Goal: Communication & Community: Share content

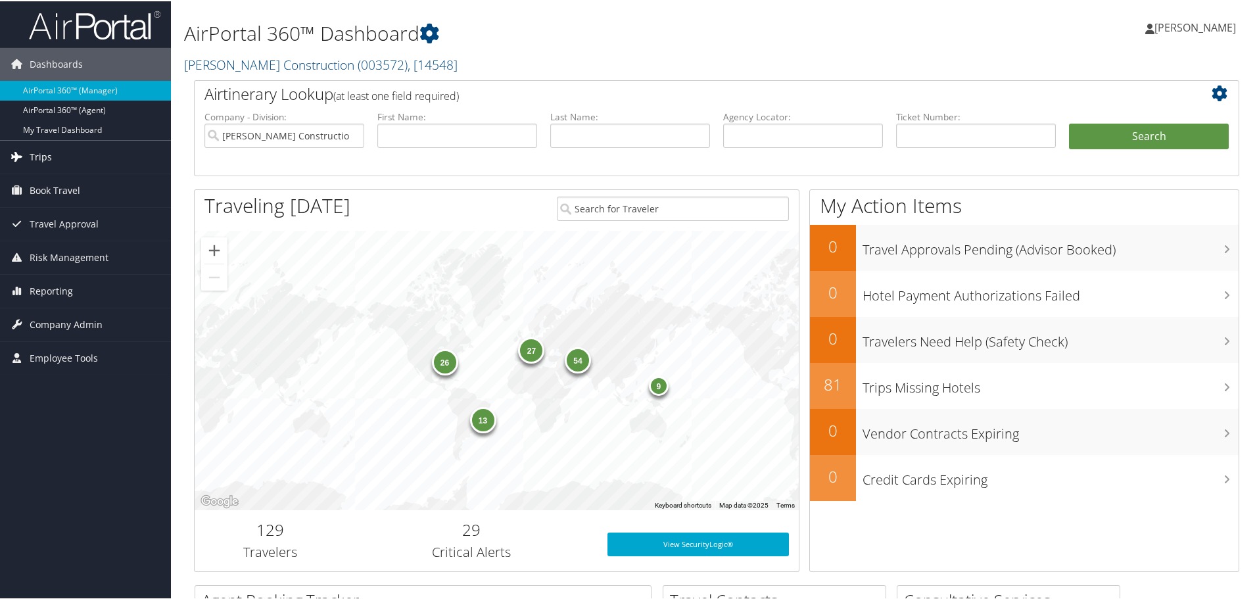
click at [32, 154] on span "Trips" at bounding box center [41, 155] width 22 height 33
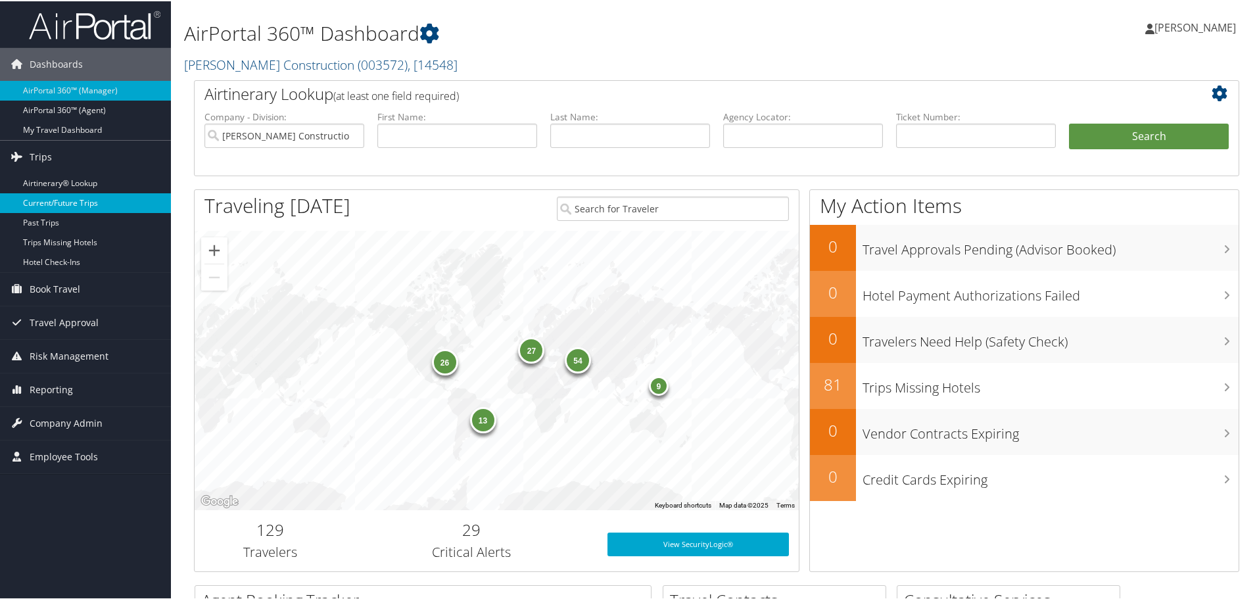
click at [54, 204] on link "Current/Future Trips" at bounding box center [85, 202] width 171 height 20
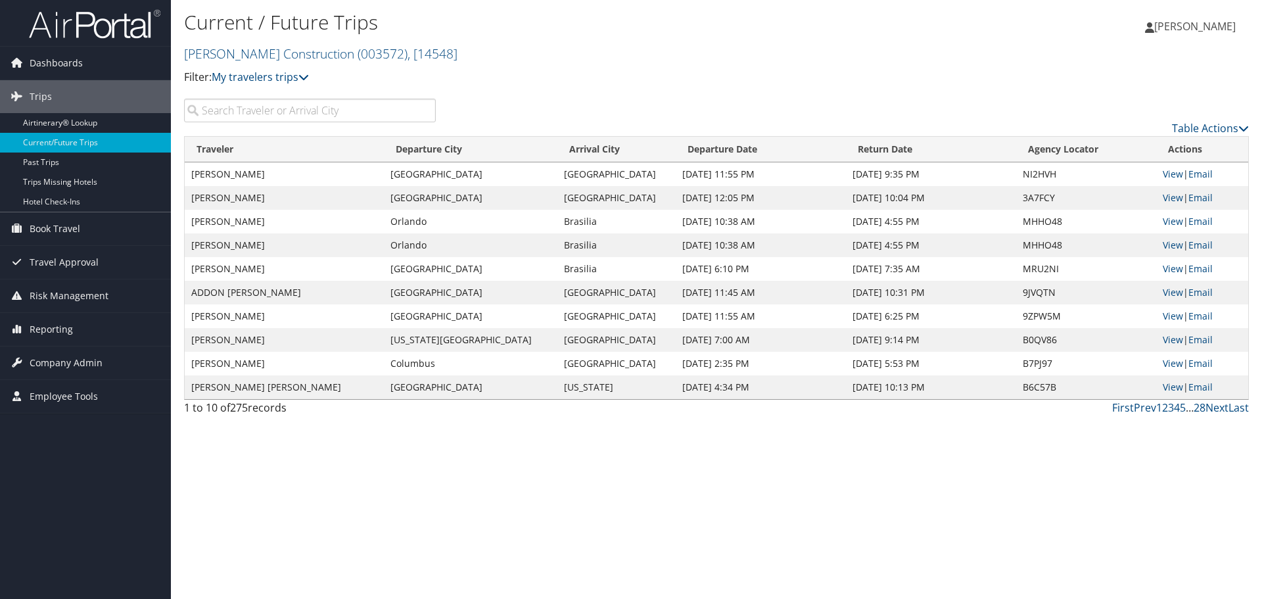
click at [201, 105] on input "search" at bounding box center [310, 111] width 252 height 24
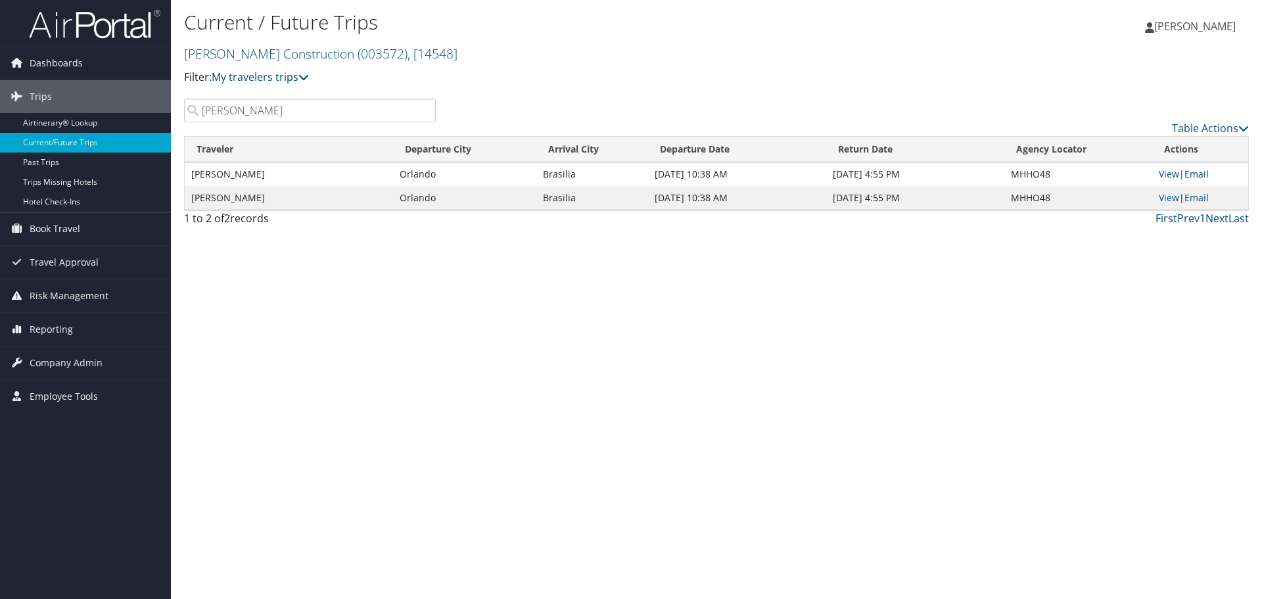
type input "nathanson"
click at [1199, 173] on link "Email" at bounding box center [1196, 174] width 24 height 12
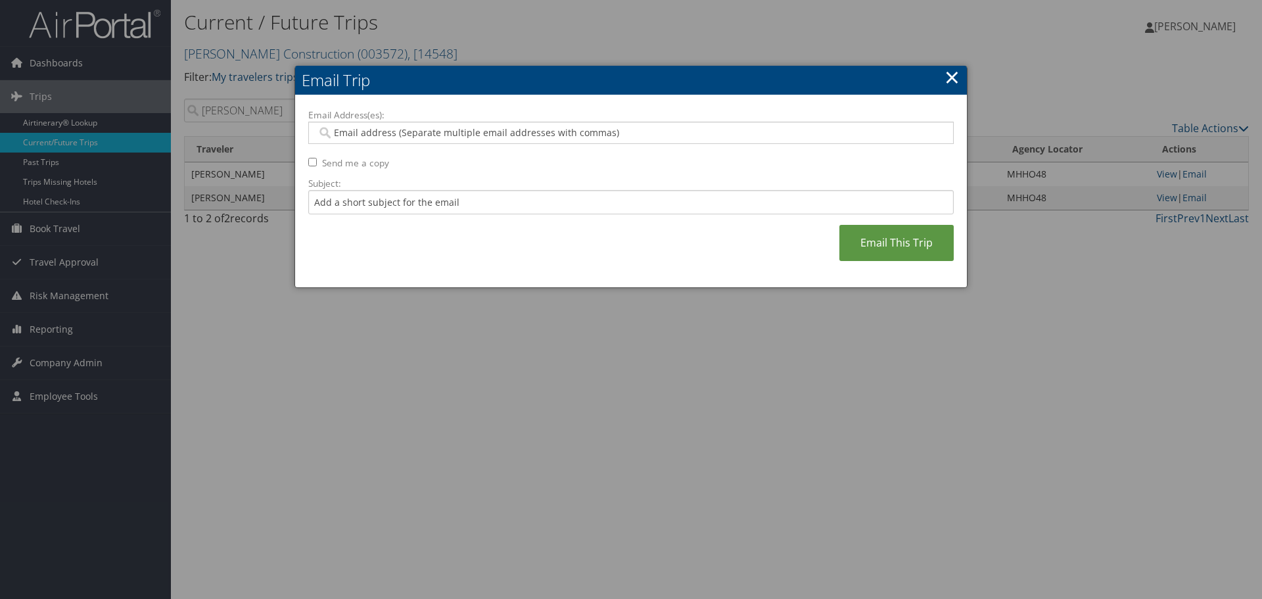
click at [314, 162] on input "Send me a copy" at bounding box center [312, 162] width 9 height 9
checkbox input "true"
click at [335, 129] on input "Email Address(es):" at bounding box center [631, 132] width 628 height 13
type input "roy.nathanson@caddell.com"
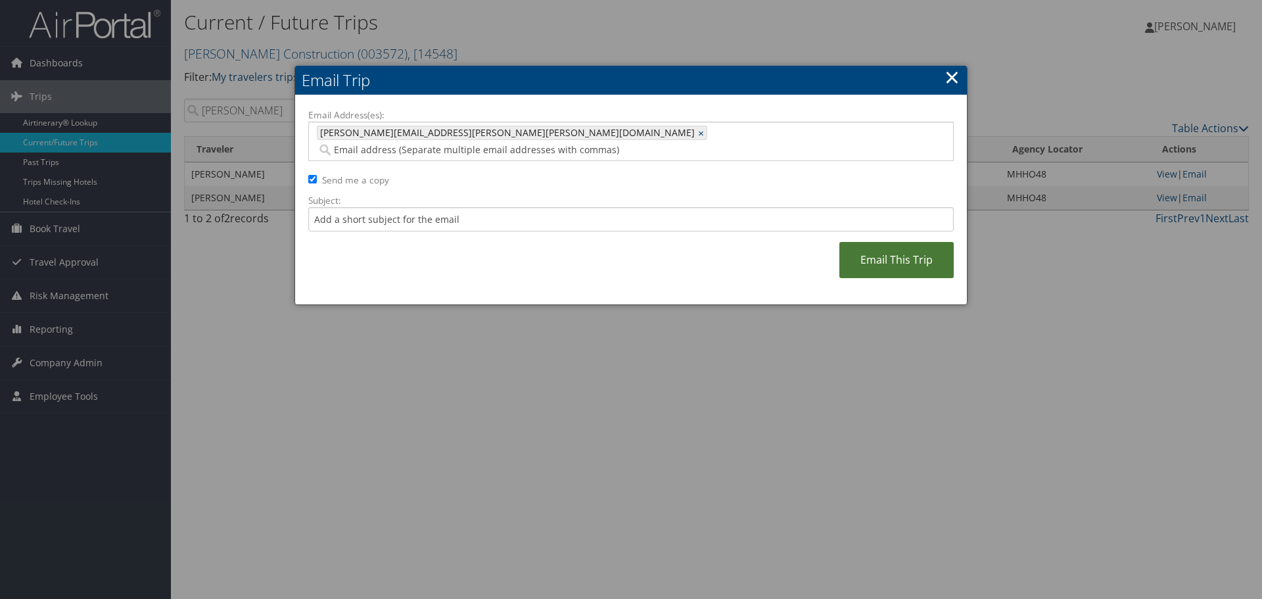
click at [923, 242] on link "Email This Trip" at bounding box center [896, 260] width 114 height 36
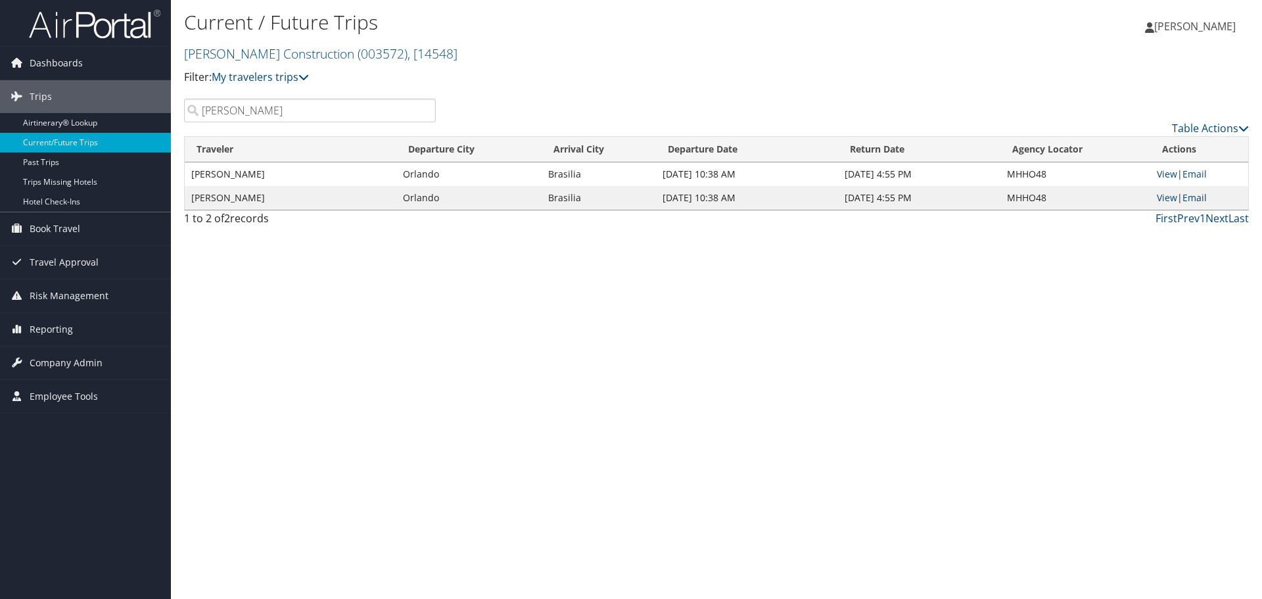
click at [1197, 198] on link "Email" at bounding box center [1194, 197] width 24 height 12
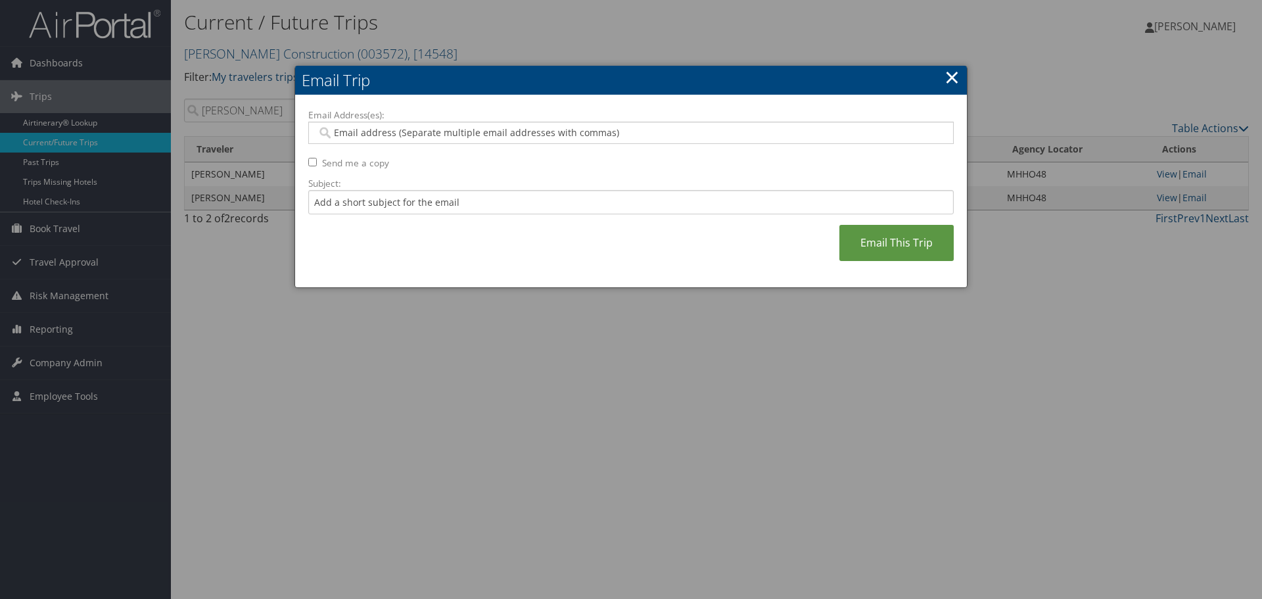
click at [337, 131] on input "Email Address(es):" at bounding box center [631, 132] width 628 height 13
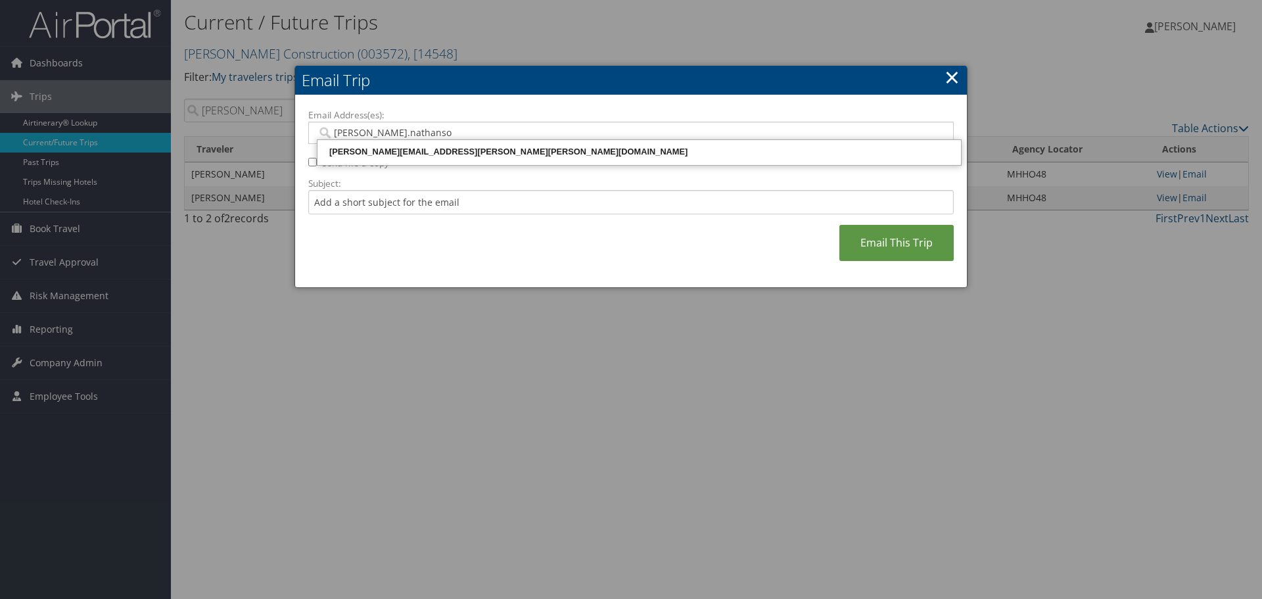
type input "roy.nathanson"
click at [354, 149] on div "roy.nathanson@caddell.com" at bounding box center [639, 151] width 640 height 13
type input "roy.nathanson@caddell.com"
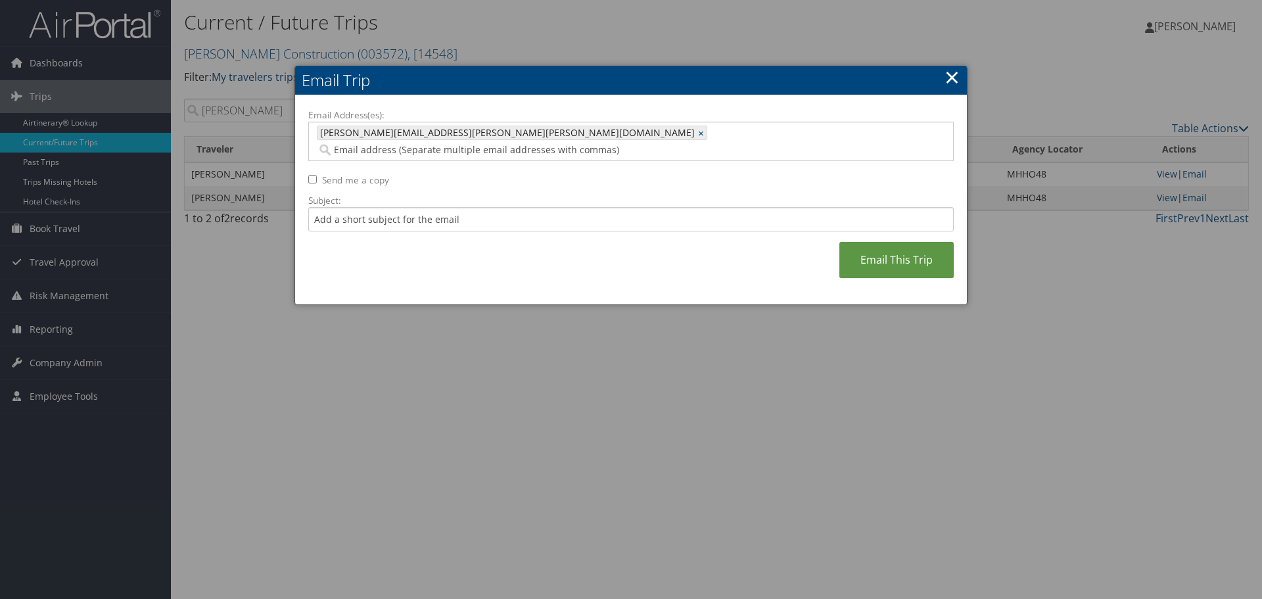
click at [312, 175] on input "Send me a copy" at bounding box center [312, 179] width 9 height 9
checkbox input "true"
click at [908, 242] on link "Email This Trip" at bounding box center [896, 260] width 114 height 36
